Goal: Find specific page/section: Find specific page/section

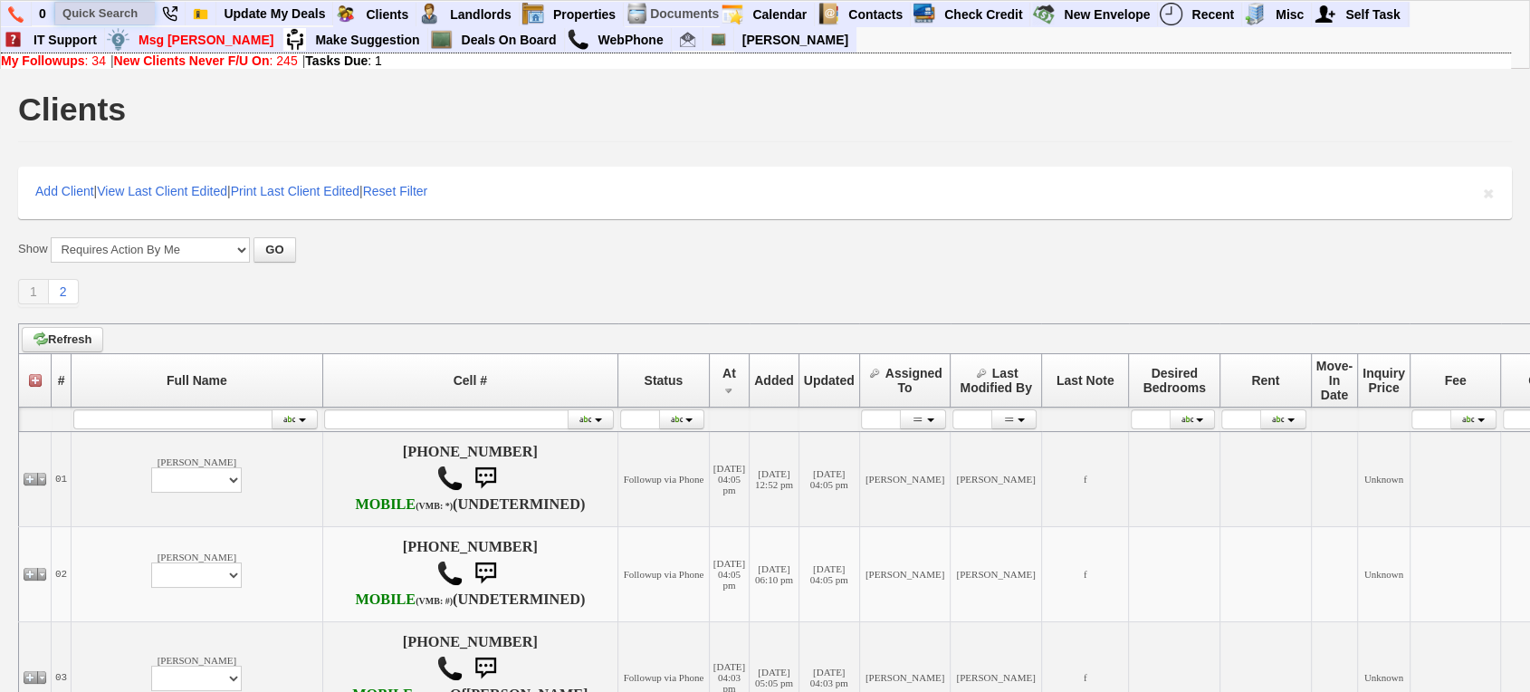
click at [77, 13] on input "text" at bounding box center [105, 13] width 100 height 23
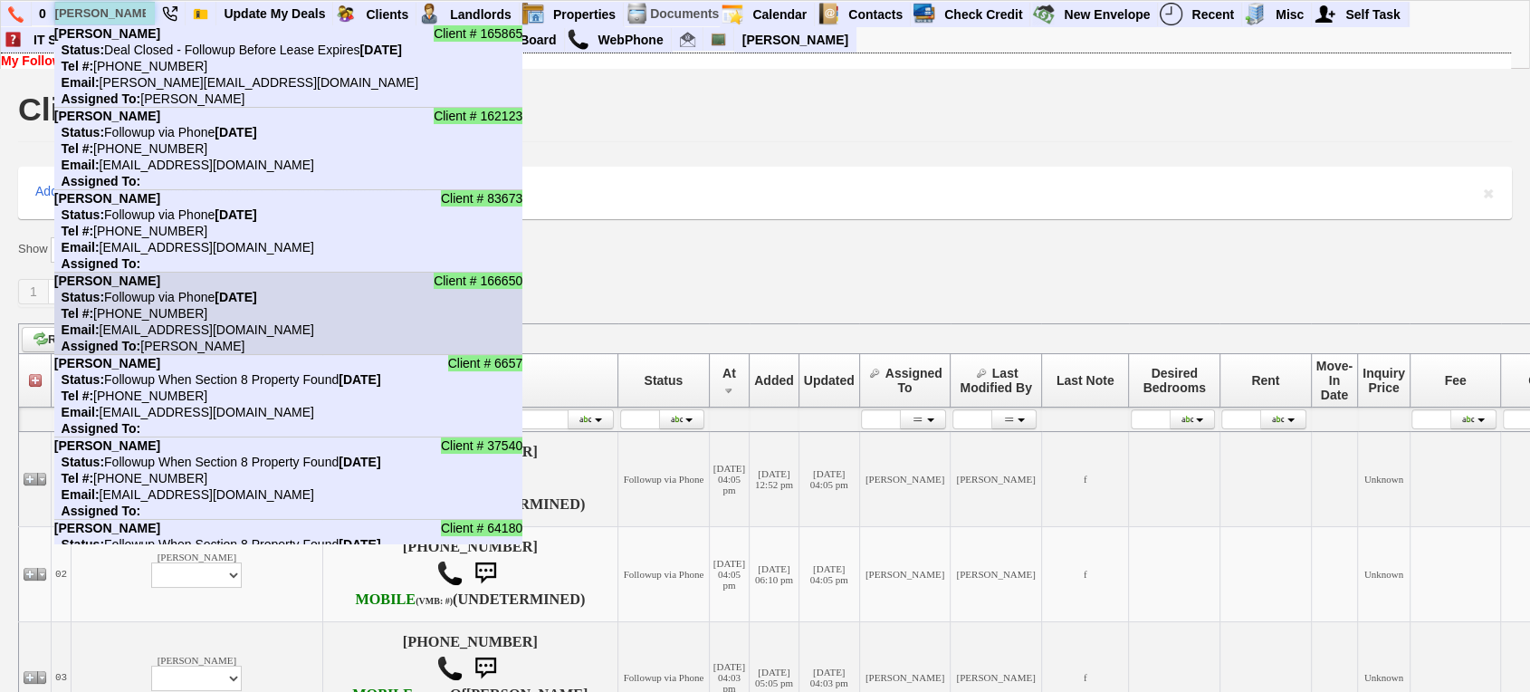
type input "jackie"
click at [205, 273] on li "Client # 166650 Jackie Maldonado Status: Followup via Phone Monday, August 11th…" at bounding box center [288, 313] width 468 height 82
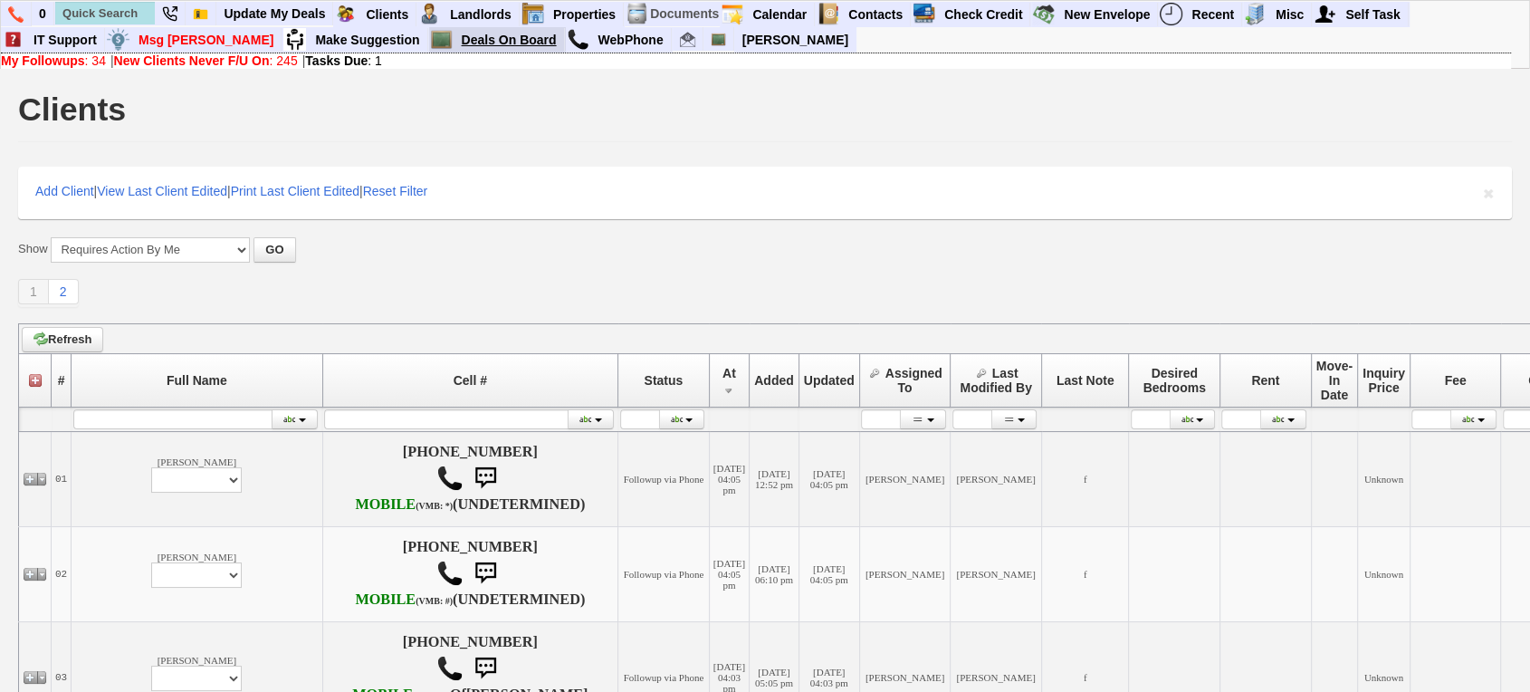
click at [454, 45] on link "Deals On Board" at bounding box center [509, 40] width 110 height 24
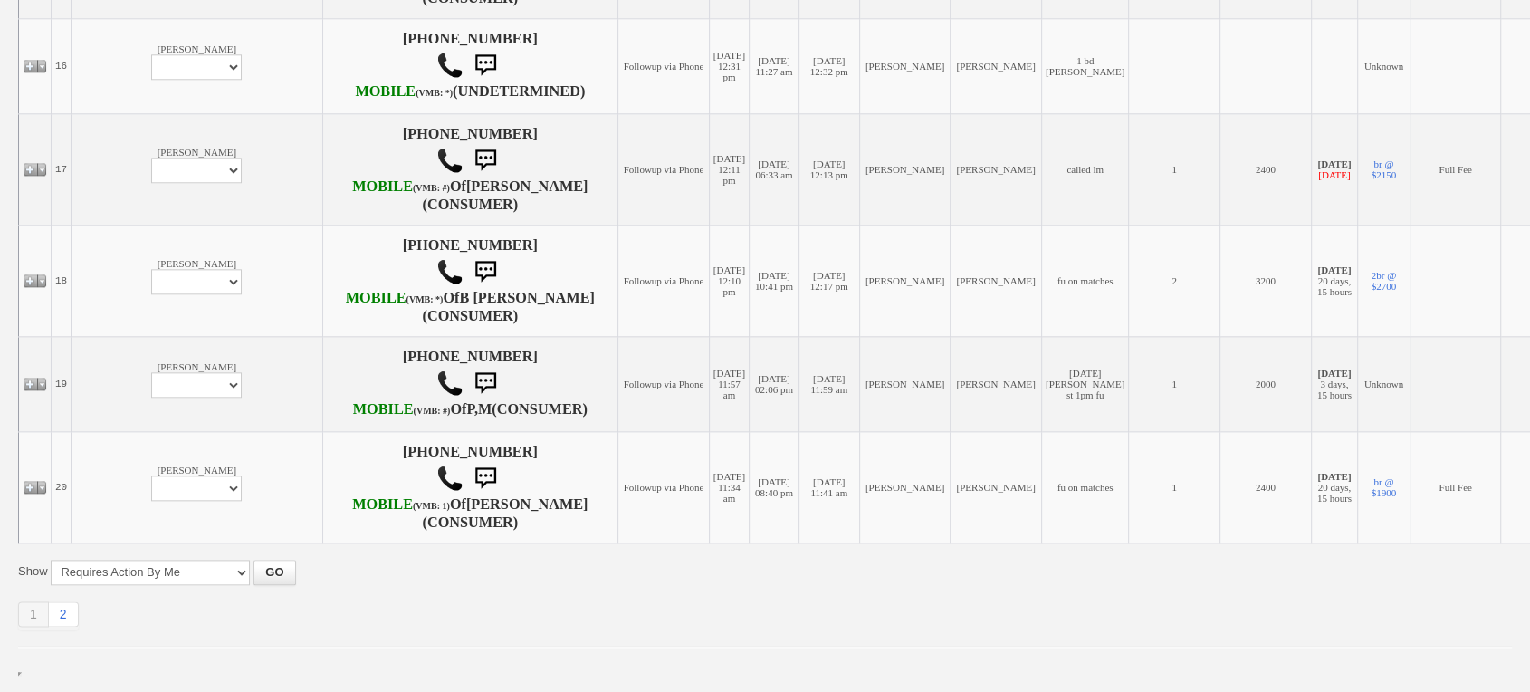
scroll to position [2365, 0]
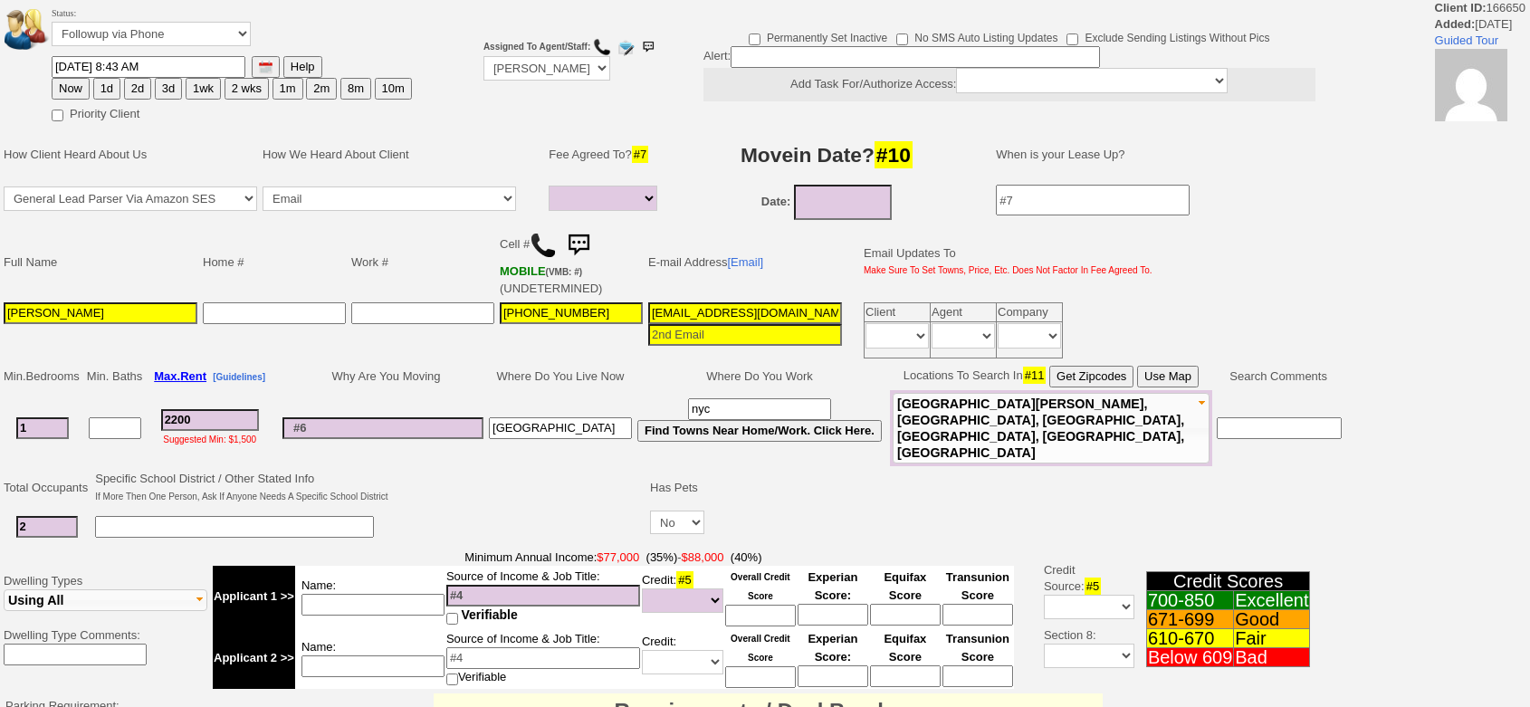
select select
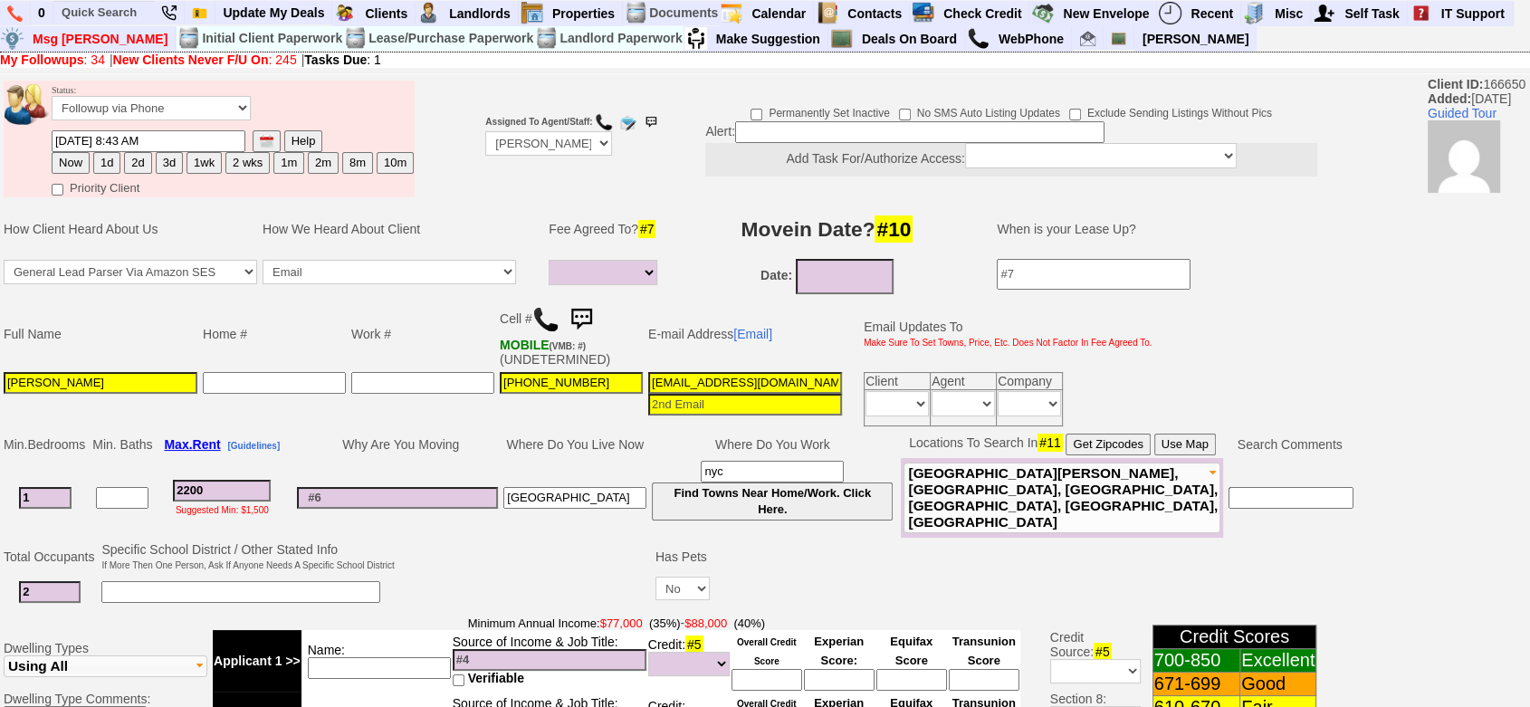
click at [545, 320] on img at bounding box center [545, 319] width 27 height 27
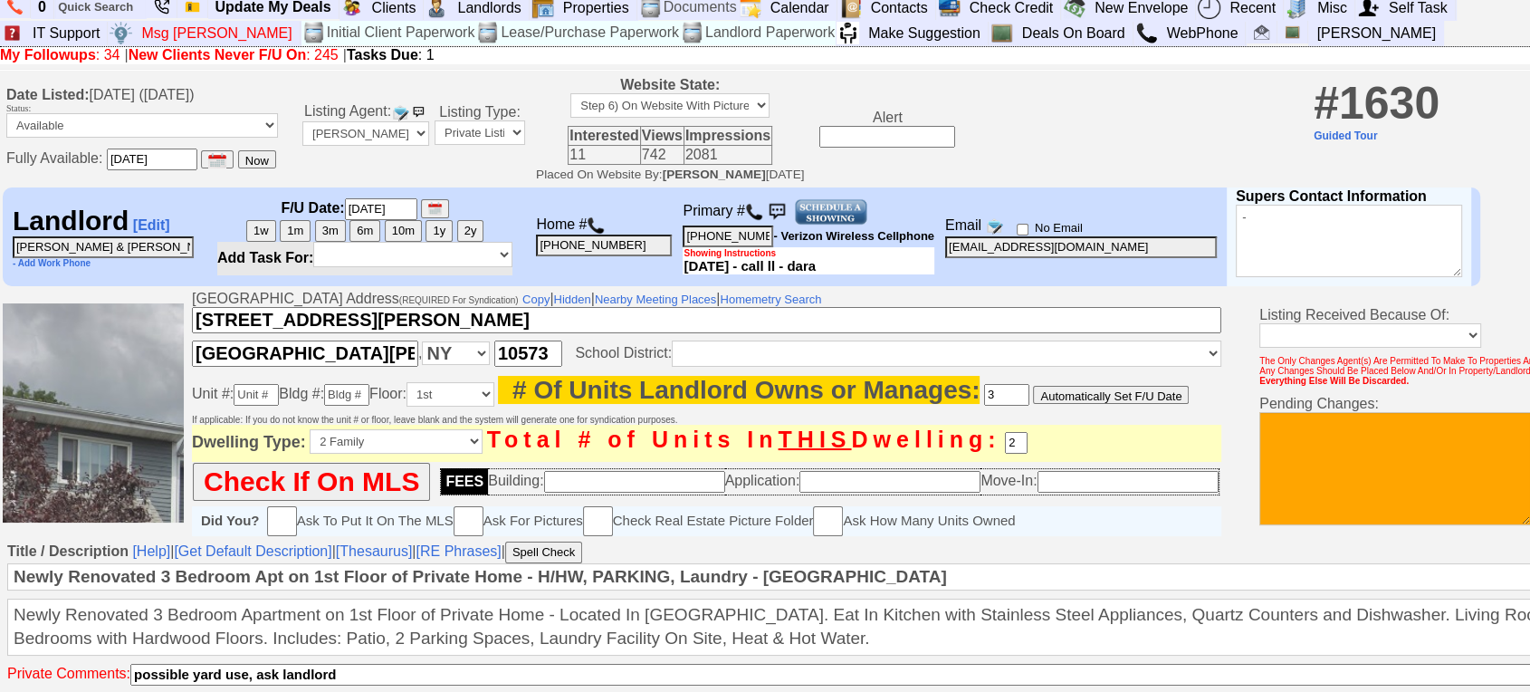
scroll to position [6, 0]
click at [100, 9] on input "text" at bounding box center [100, 6] width 91 height 23
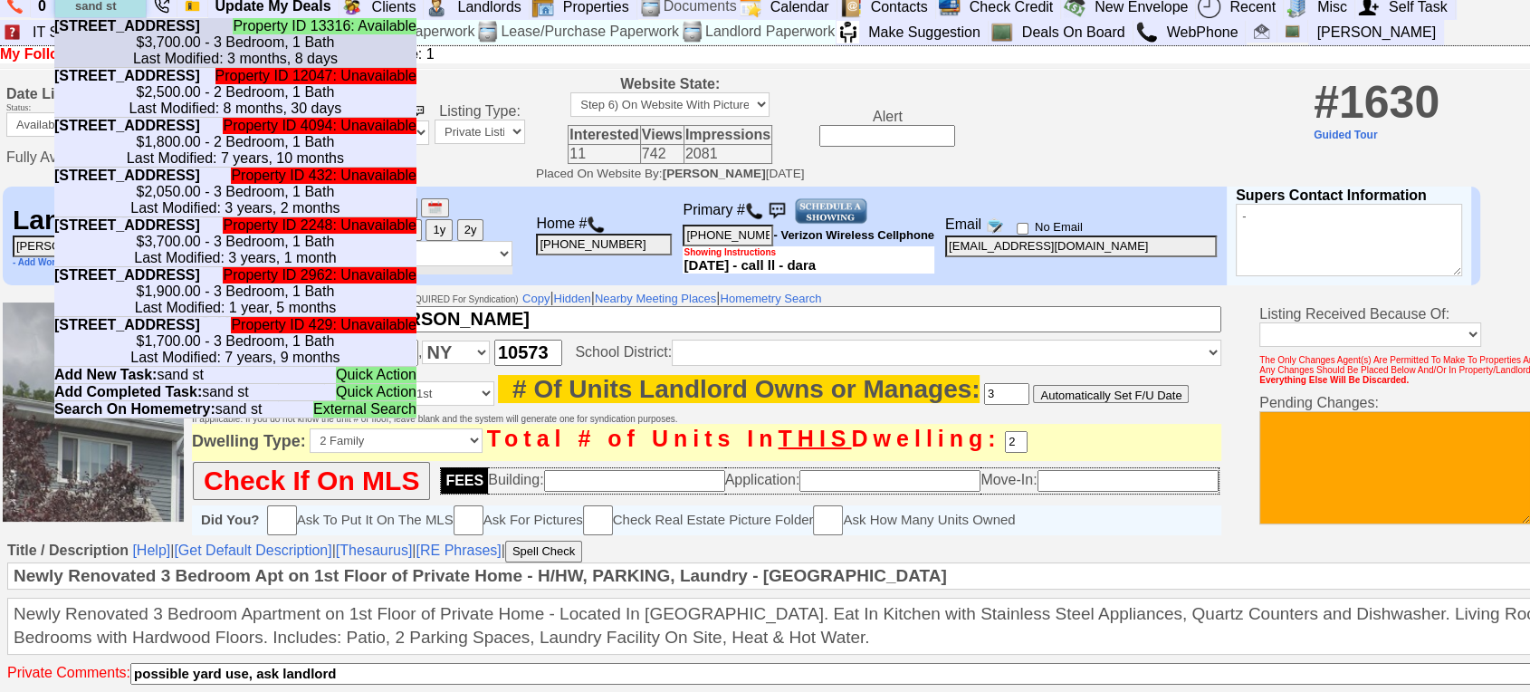
type input "sand st"
click at [147, 32] on li "Property ID 13316: Available 20 Sand St - Unit #1 - Floor: 1st in Port Chester,…" at bounding box center [235, 43] width 362 height 50
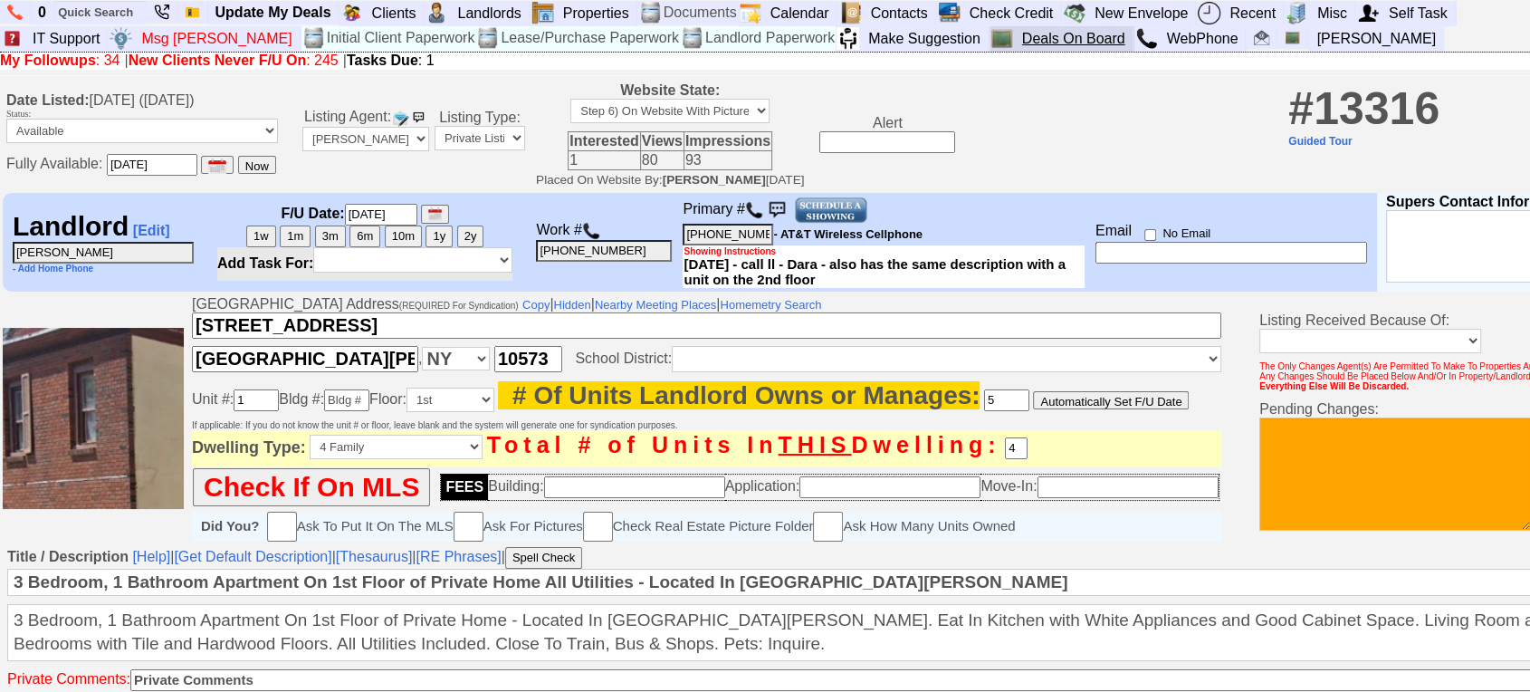
click at [1015, 41] on link "Deals On Board" at bounding box center [1074, 39] width 119 height 24
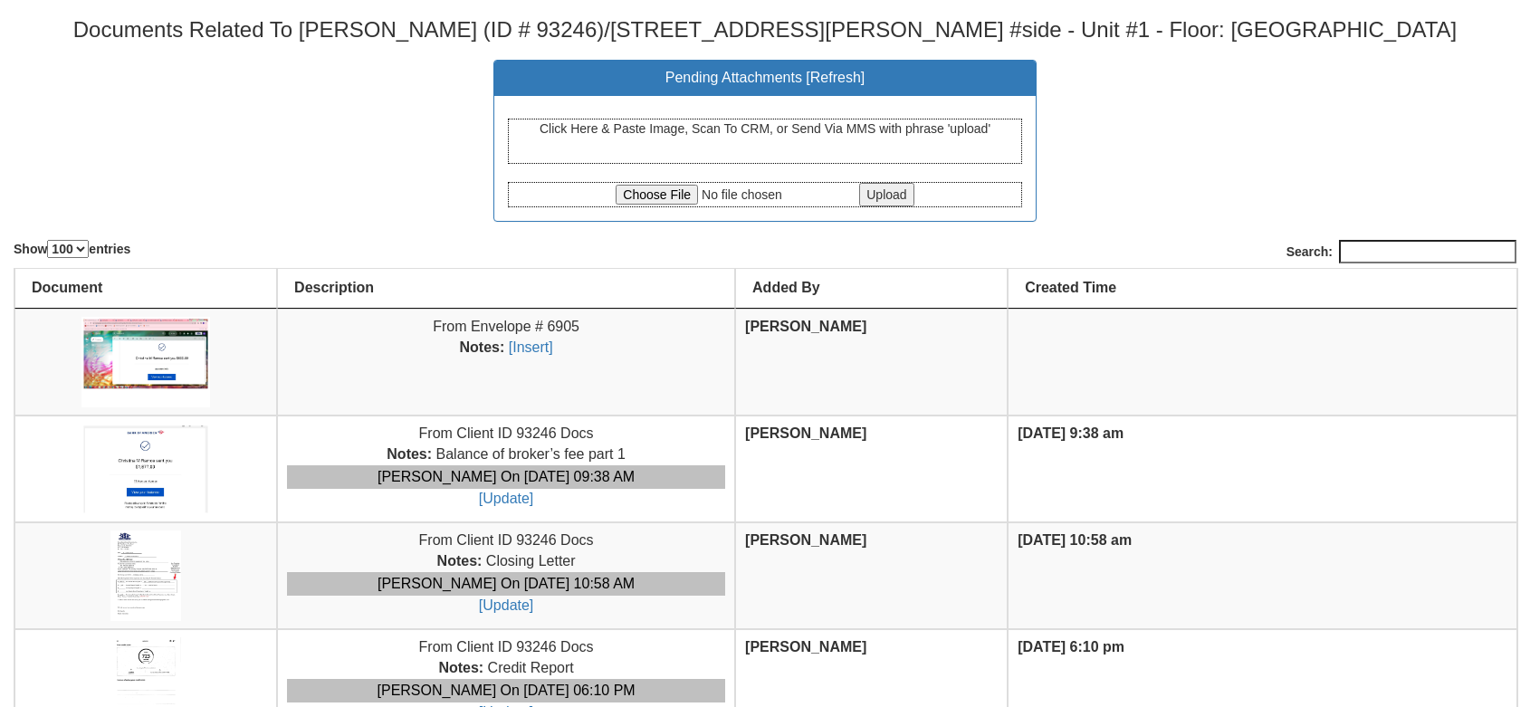
select select "100"
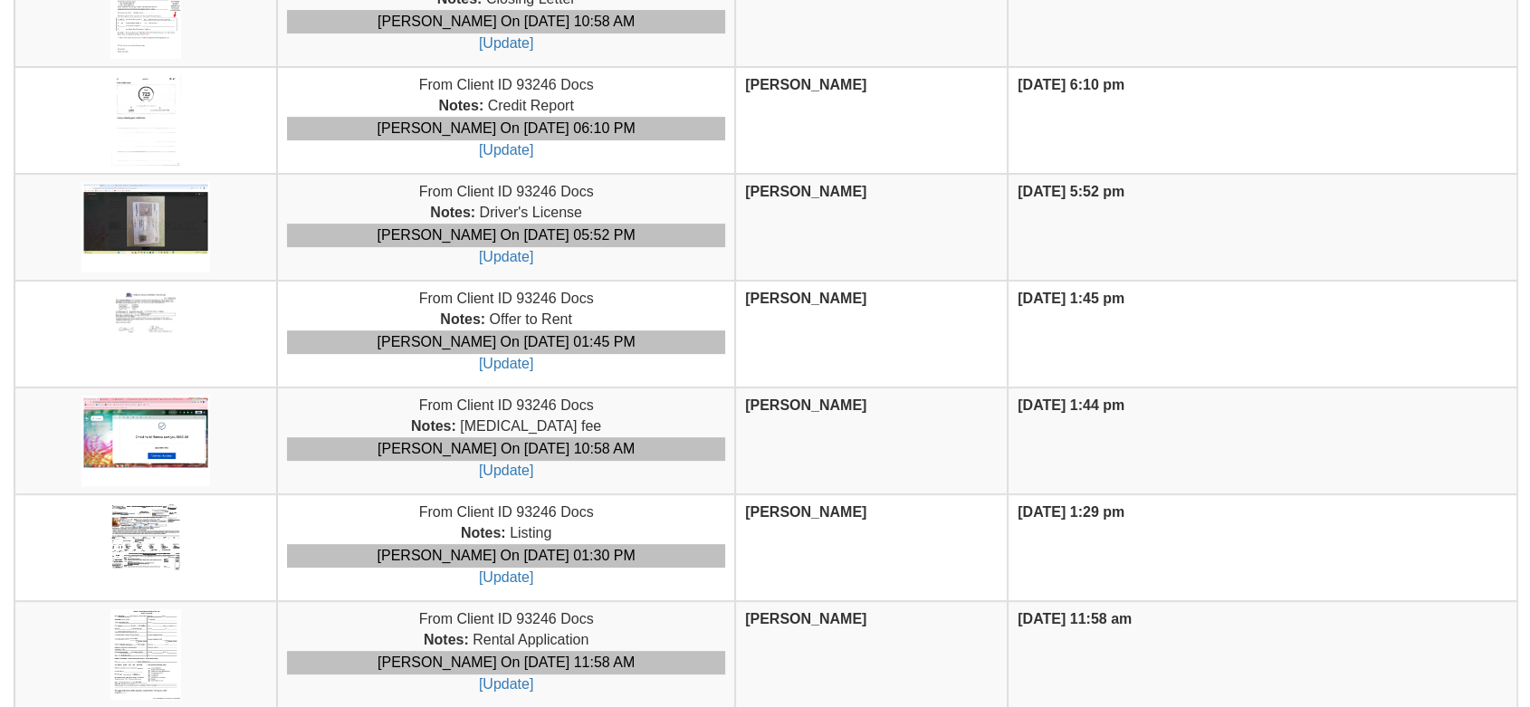
scroll to position [595, 0]
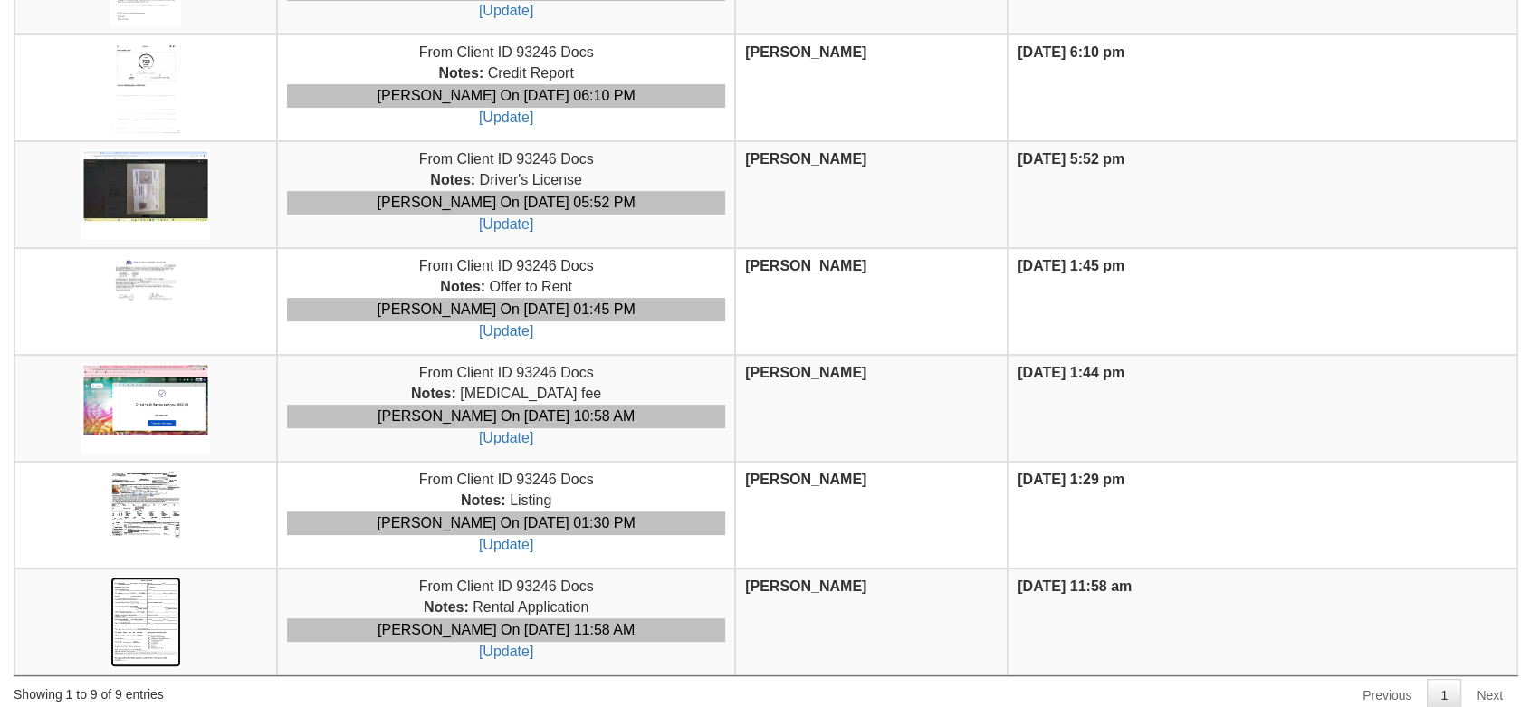
click at [177, 608] on img at bounding box center [145, 622] width 70 height 91
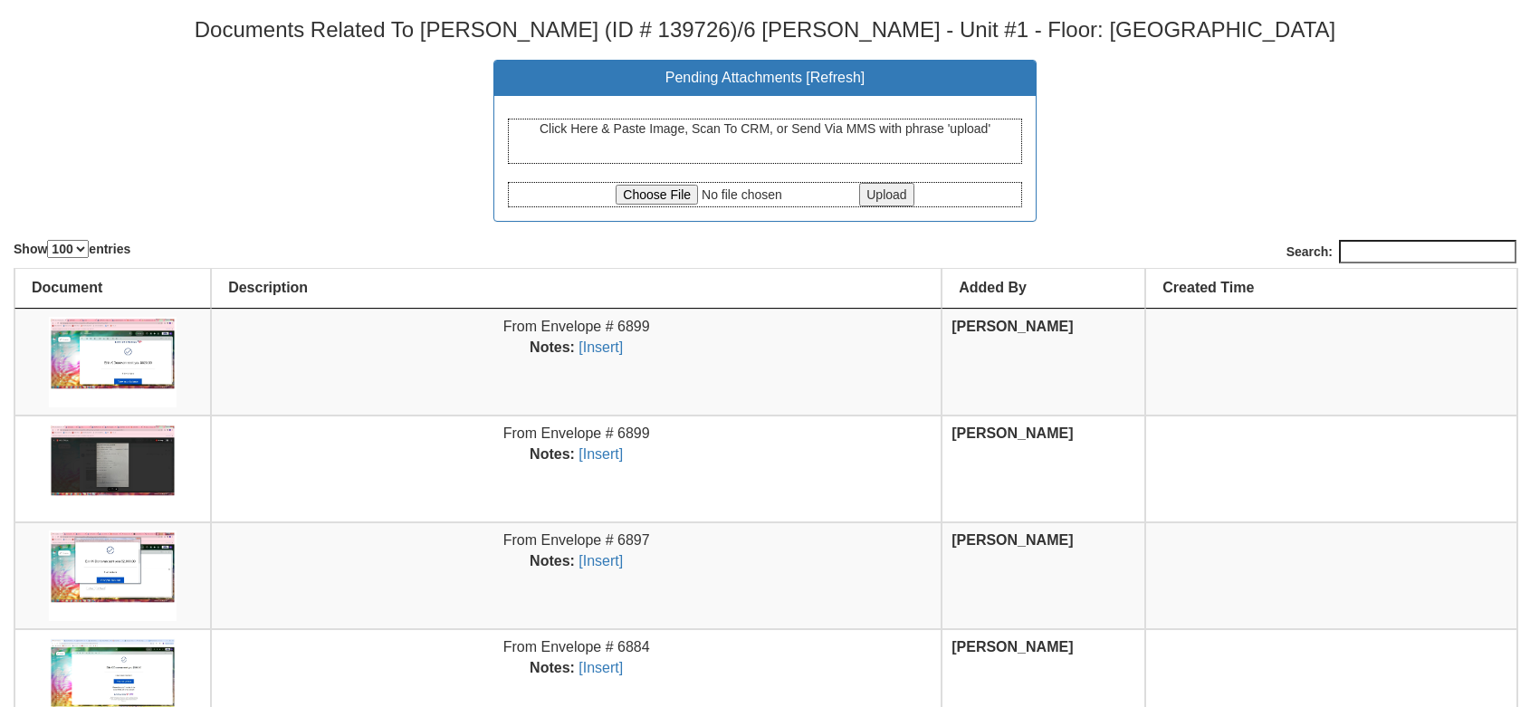
select select "100"
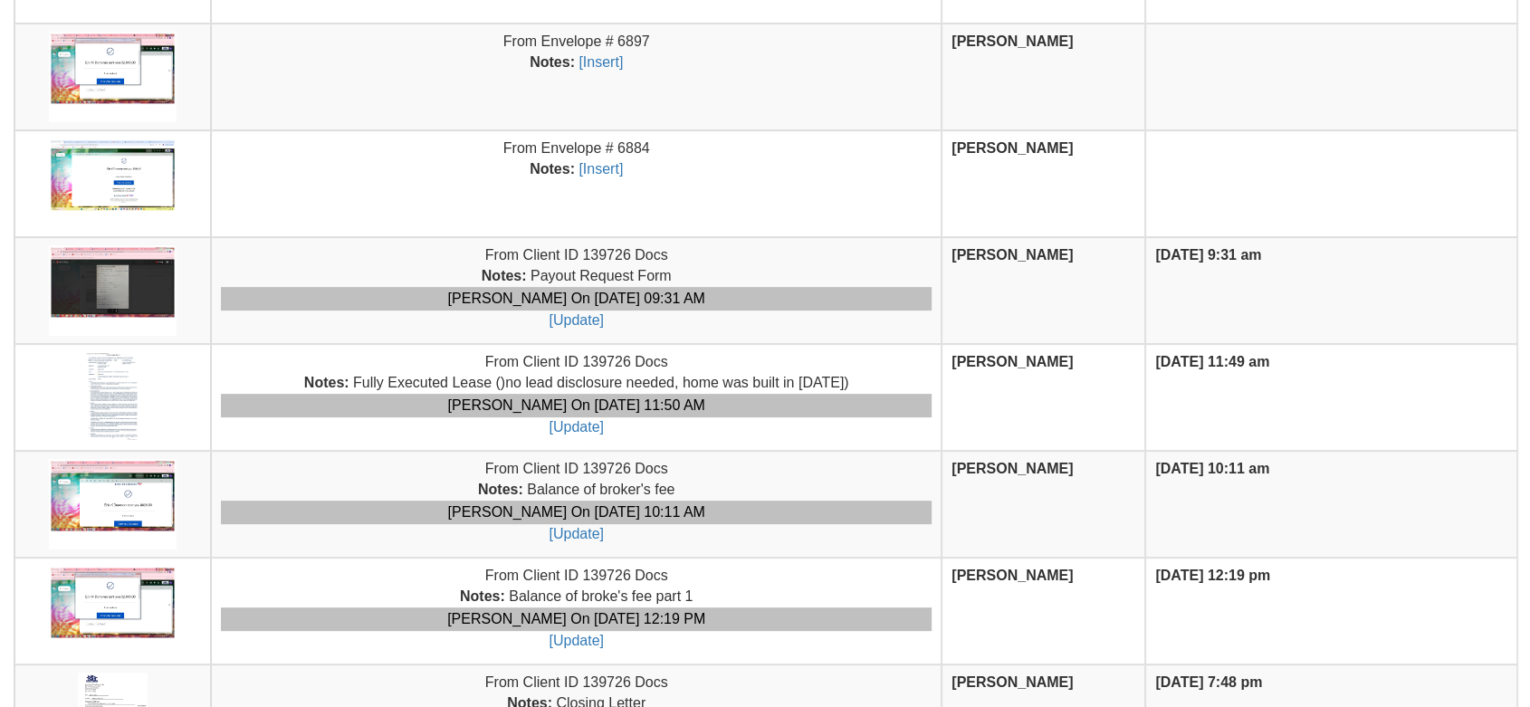
scroll to position [502, 0]
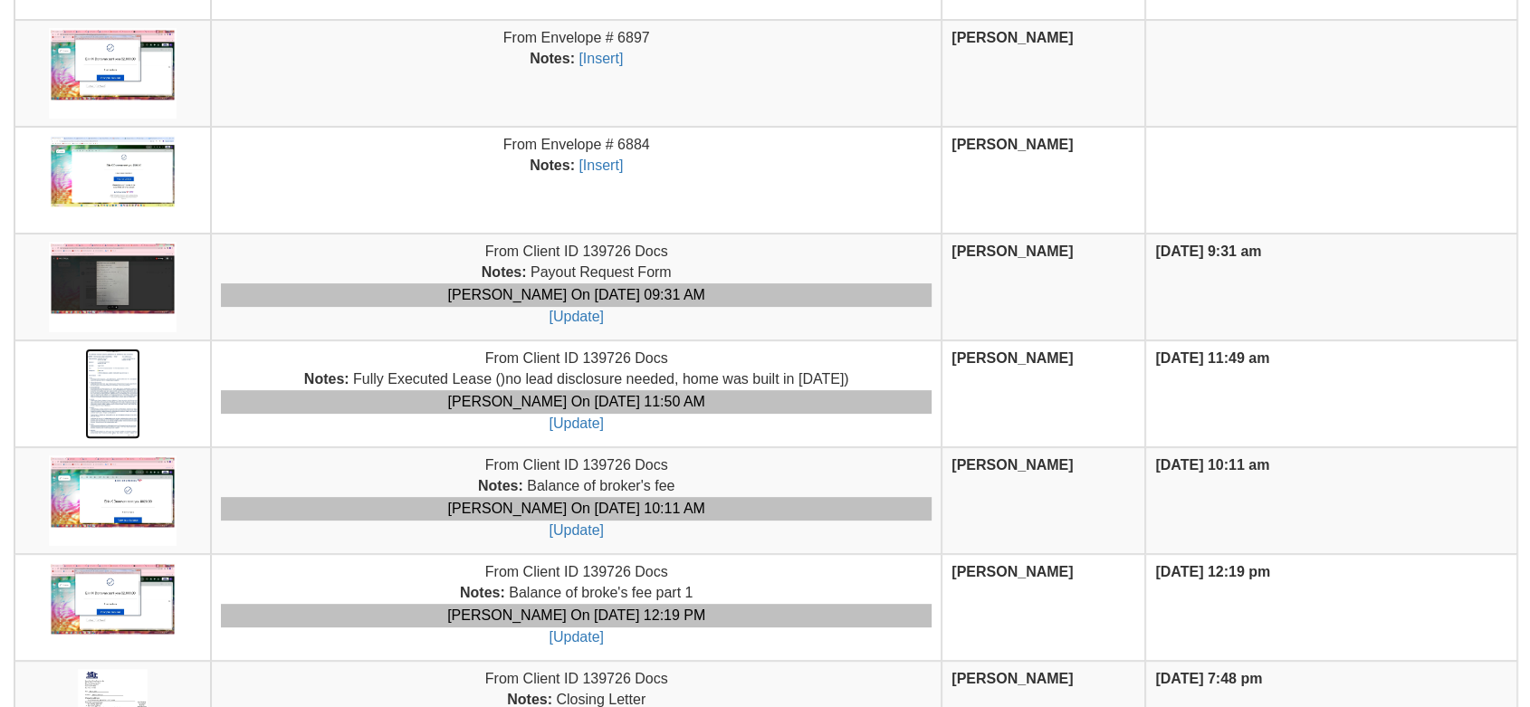
click at [121, 398] on img at bounding box center [112, 394] width 55 height 91
